Goal: Navigation & Orientation: Find specific page/section

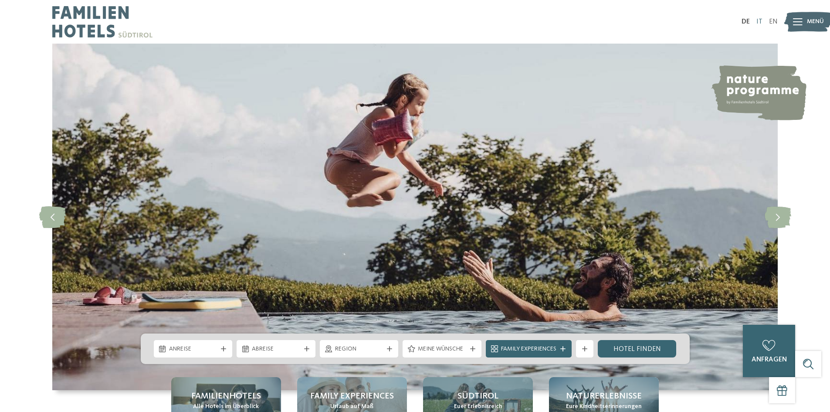
click at [758, 22] on link "IT" at bounding box center [760, 21] width 6 height 7
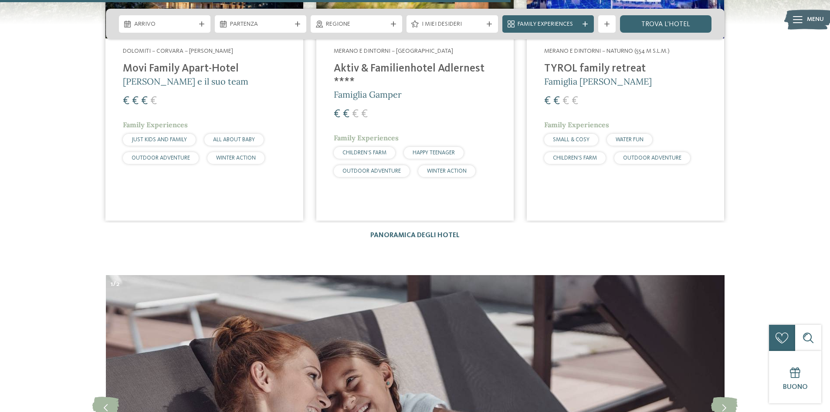
scroll to position [2266, 0]
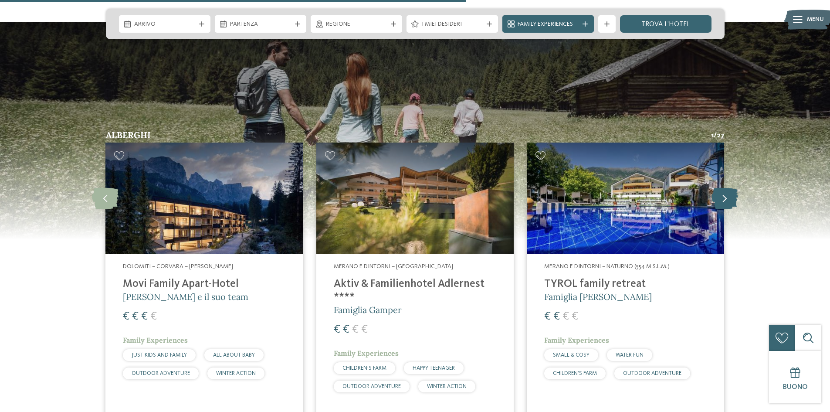
click at [720, 187] on icon at bounding box center [725, 198] width 27 height 22
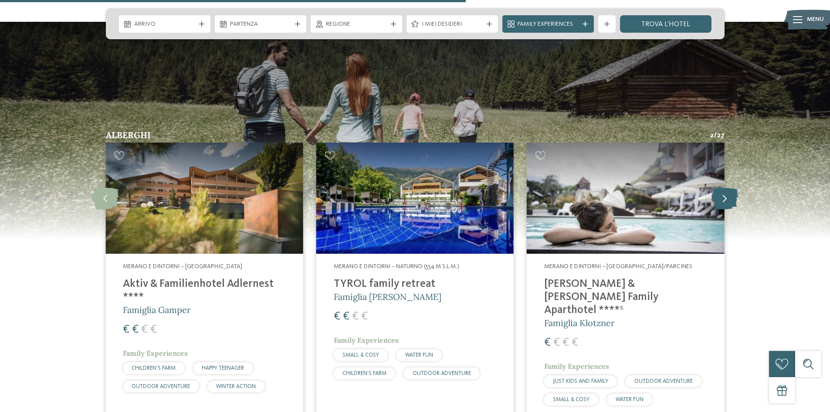
click at [722, 187] on icon at bounding box center [725, 198] width 27 height 22
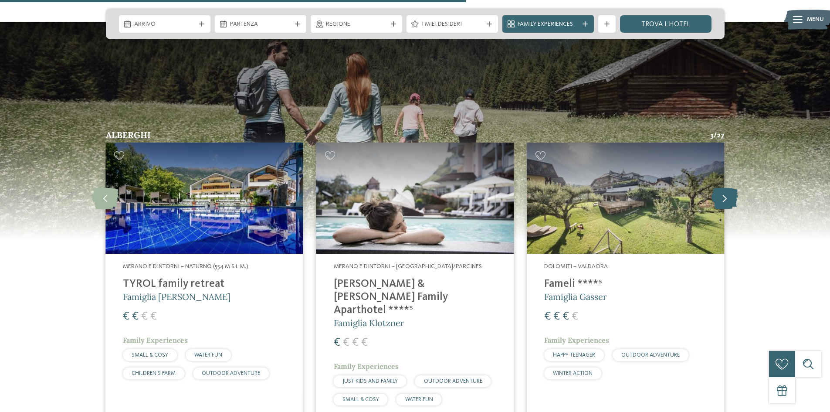
click at [722, 187] on icon at bounding box center [725, 198] width 27 height 22
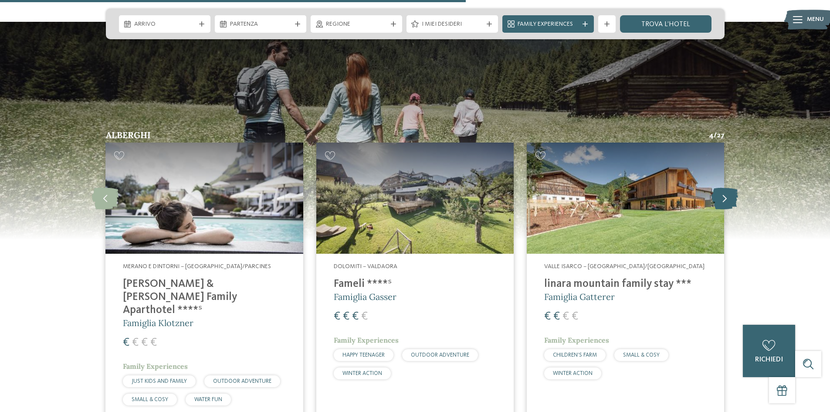
click at [722, 187] on icon at bounding box center [725, 198] width 27 height 22
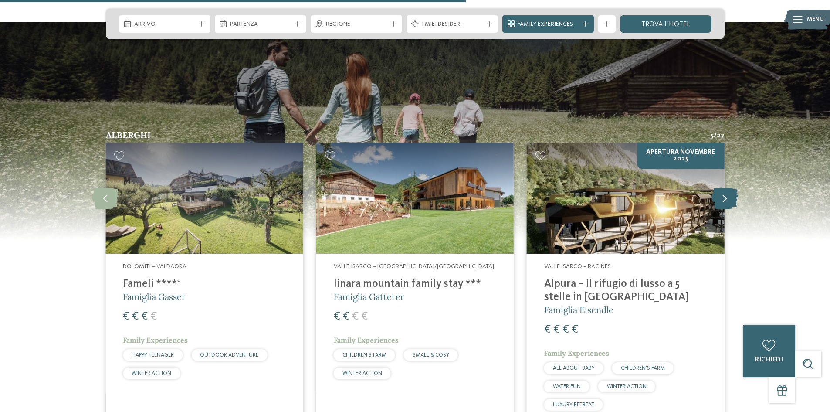
click at [722, 187] on icon at bounding box center [725, 198] width 27 height 22
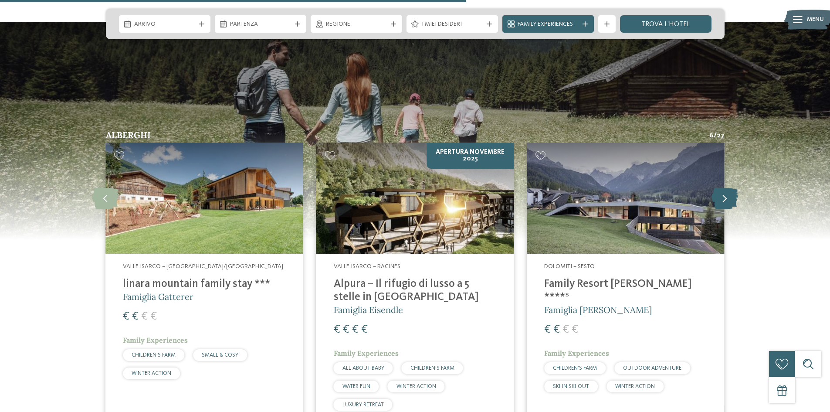
click at [722, 187] on icon at bounding box center [725, 198] width 27 height 22
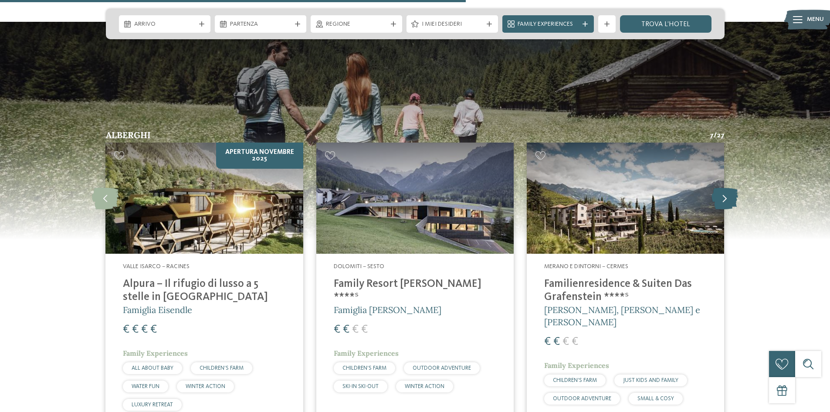
click at [722, 187] on icon at bounding box center [725, 198] width 27 height 22
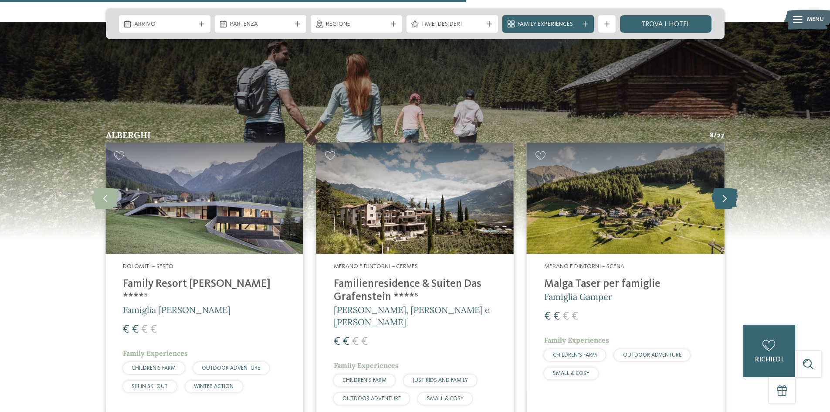
click at [723, 187] on icon at bounding box center [725, 198] width 27 height 22
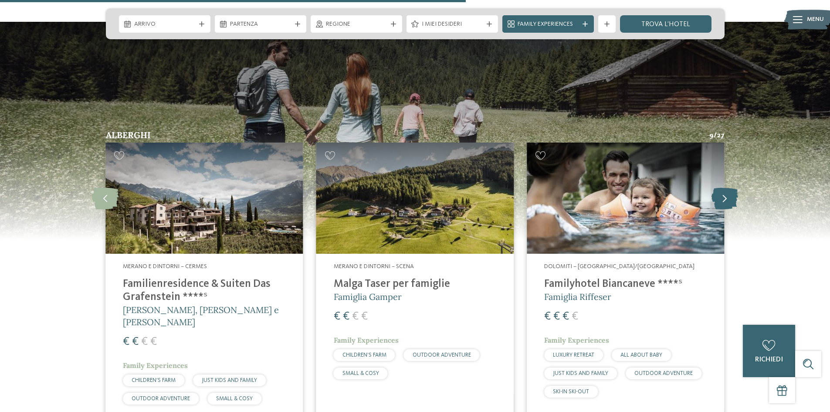
click at [723, 187] on icon at bounding box center [725, 198] width 27 height 22
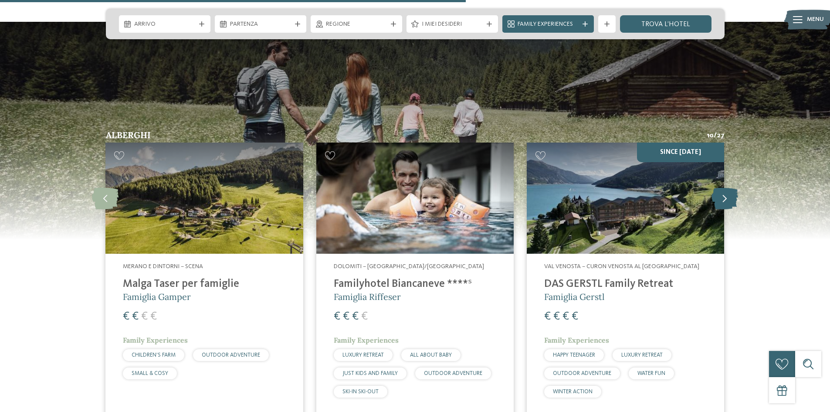
click at [723, 187] on icon at bounding box center [725, 198] width 27 height 22
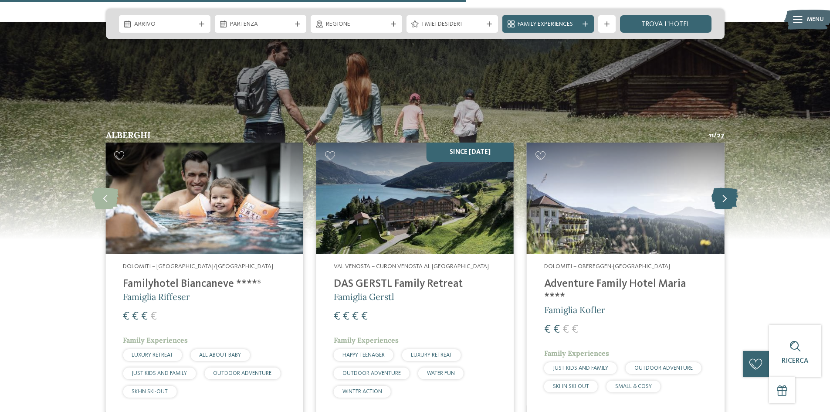
click at [723, 187] on icon at bounding box center [725, 198] width 27 height 22
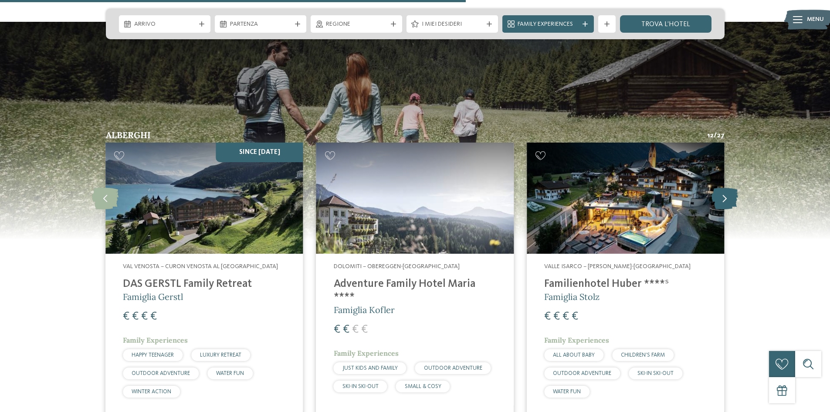
click at [723, 187] on icon at bounding box center [725, 198] width 27 height 22
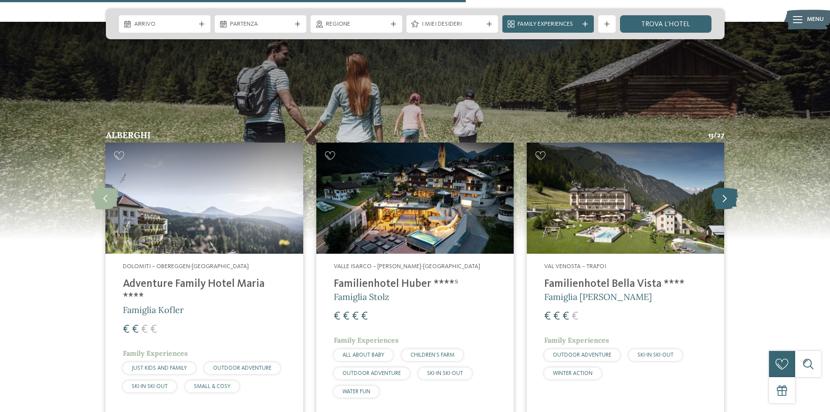
click at [723, 187] on icon at bounding box center [725, 198] width 27 height 22
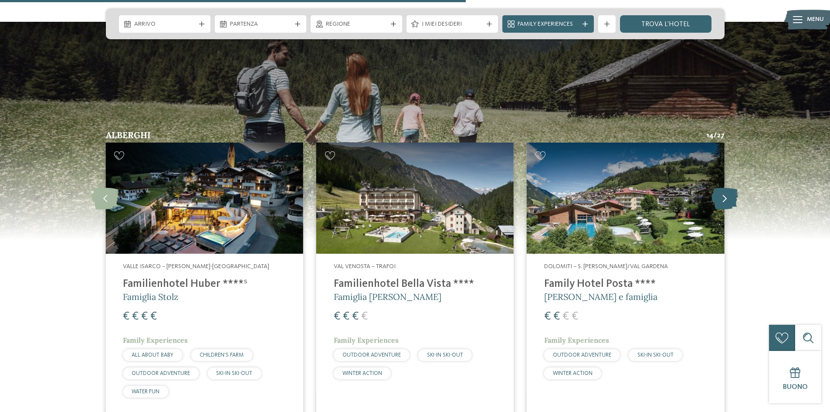
click at [723, 187] on icon at bounding box center [725, 198] width 27 height 22
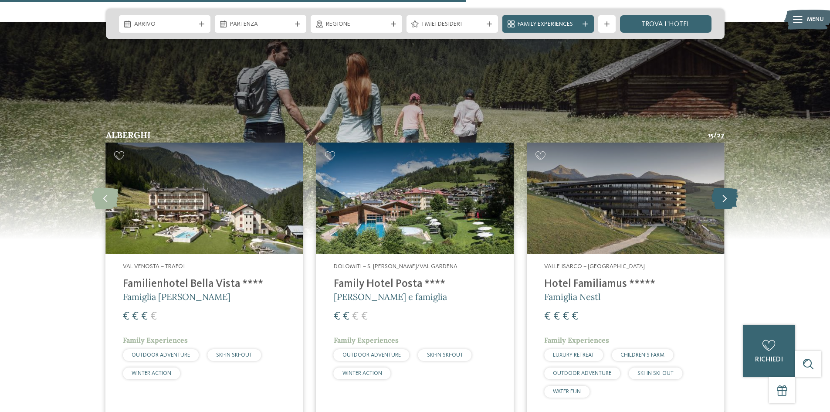
click at [727, 187] on icon at bounding box center [725, 198] width 27 height 22
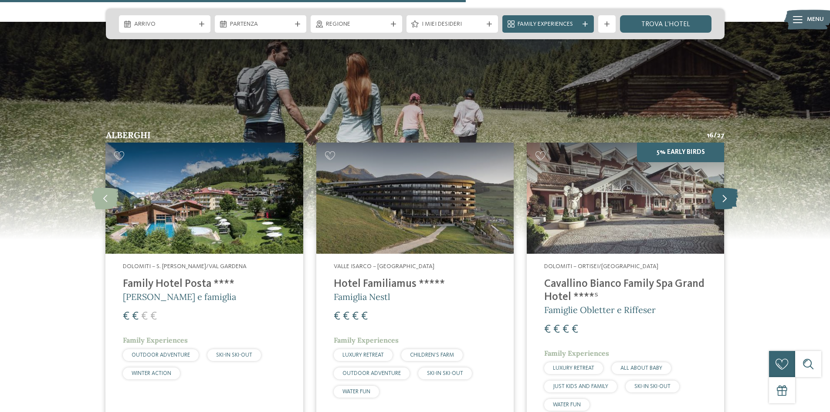
click at [728, 187] on icon at bounding box center [725, 198] width 27 height 22
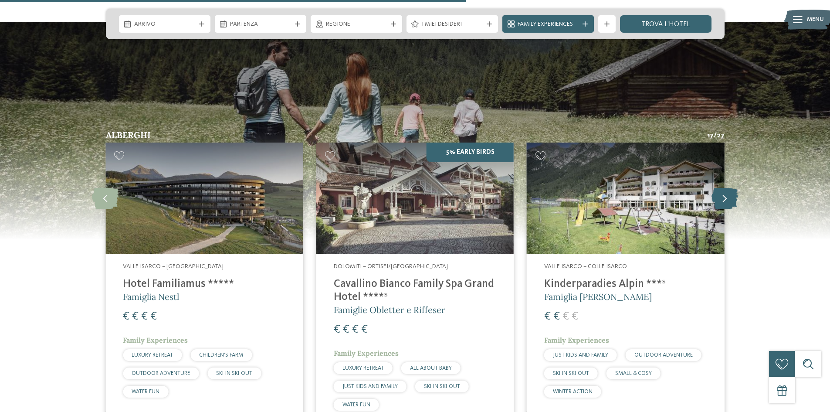
click at [728, 187] on icon at bounding box center [725, 198] width 27 height 22
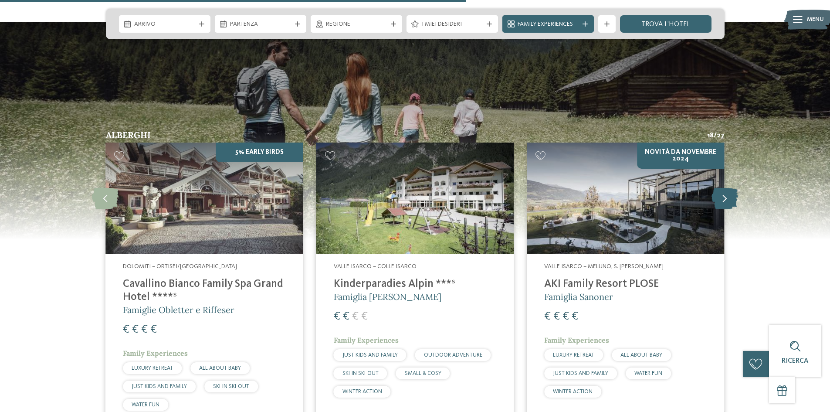
click at [728, 187] on icon at bounding box center [725, 198] width 27 height 22
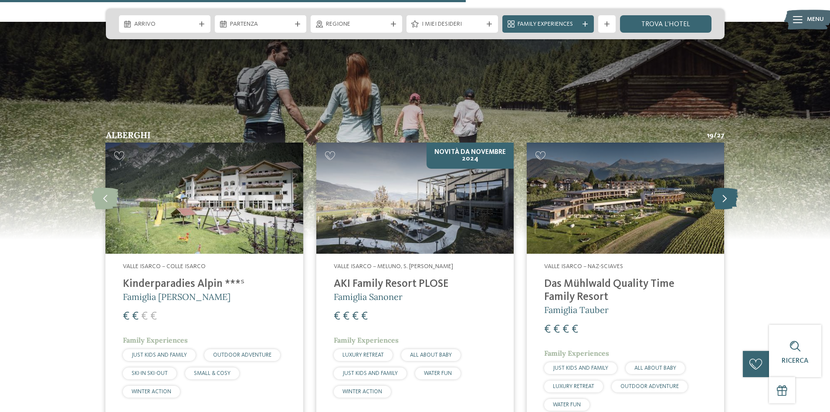
click at [728, 187] on icon at bounding box center [725, 198] width 27 height 22
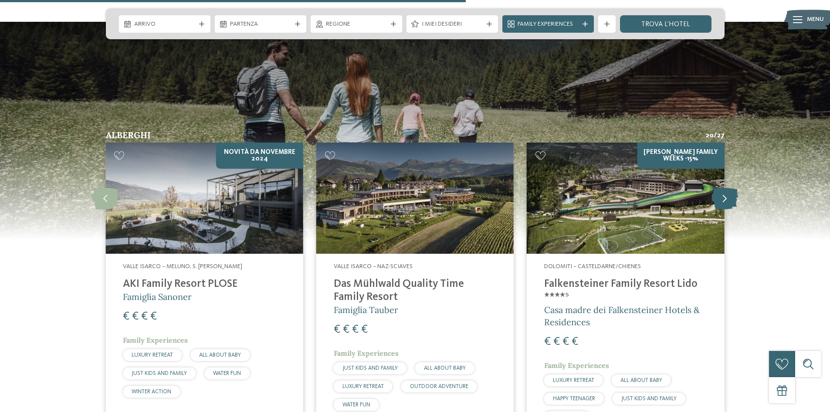
click at [729, 187] on icon at bounding box center [725, 198] width 27 height 22
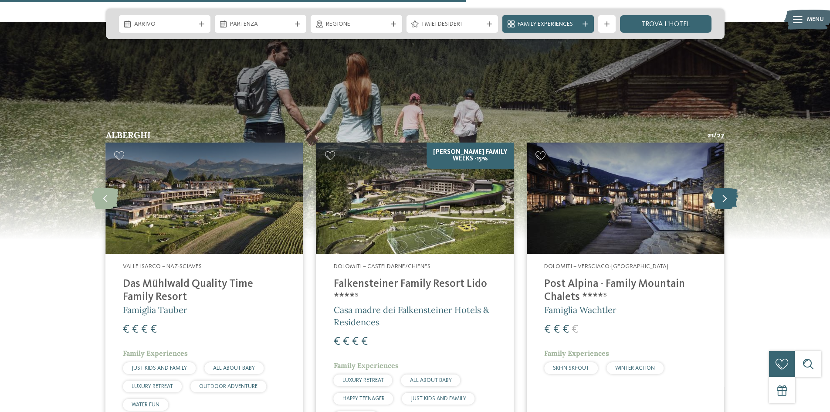
click at [729, 187] on icon at bounding box center [725, 198] width 27 height 22
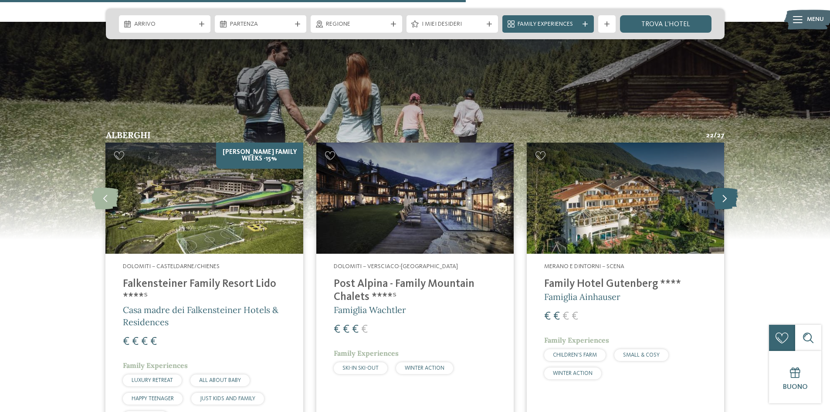
click at [729, 187] on icon at bounding box center [725, 198] width 27 height 22
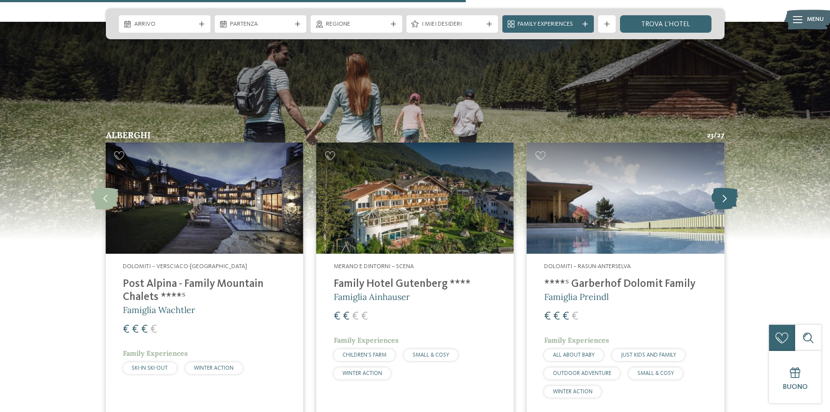
click at [729, 187] on icon at bounding box center [725, 198] width 27 height 22
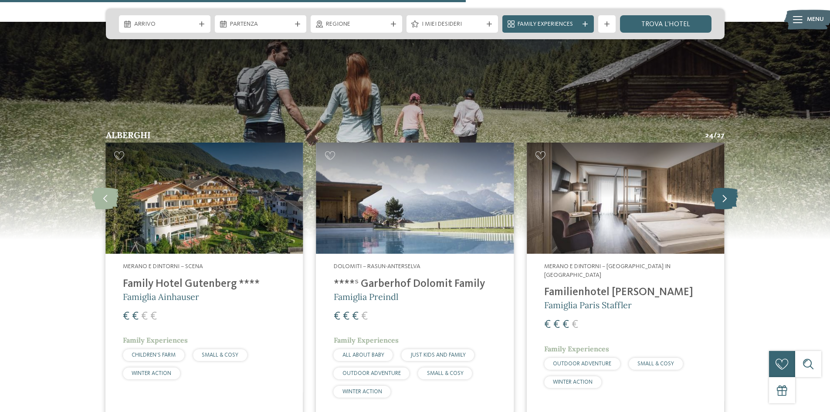
click at [720, 187] on icon at bounding box center [725, 198] width 27 height 22
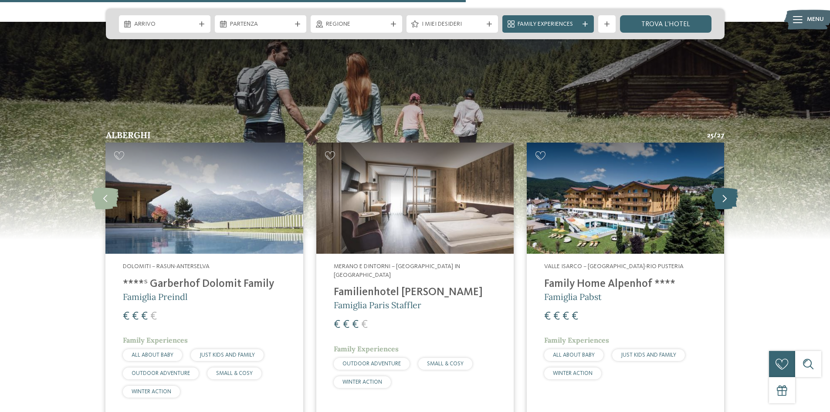
click at [719, 187] on icon at bounding box center [725, 198] width 27 height 22
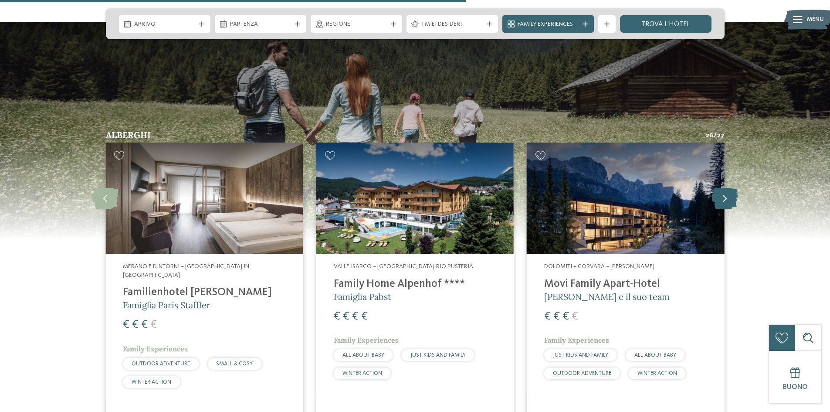
click at [719, 187] on icon at bounding box center [725, 198] width 27 height 22
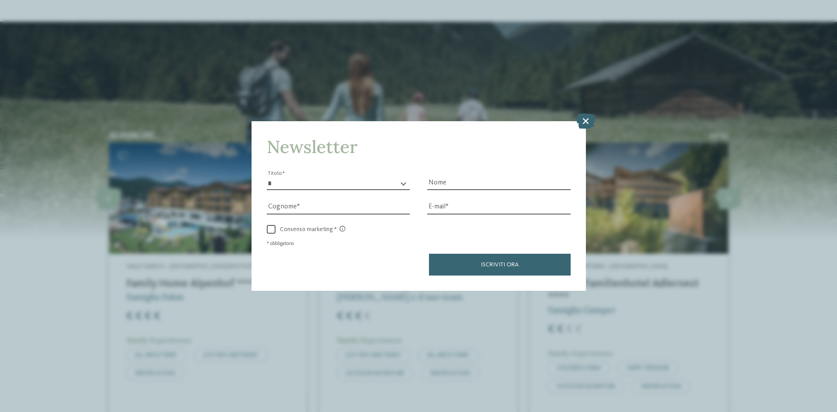
click at [586, 121] on icon at bounding box center [585, 120] width 19 height 15
